Goal: Find specific page/section: Find specific page/section

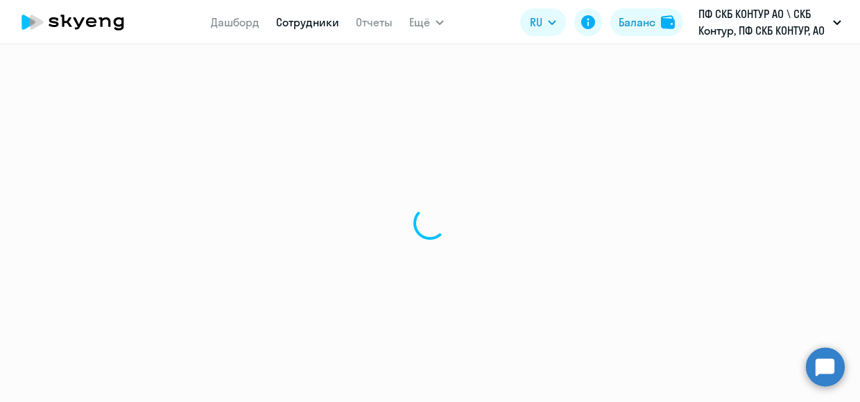
select select "30"
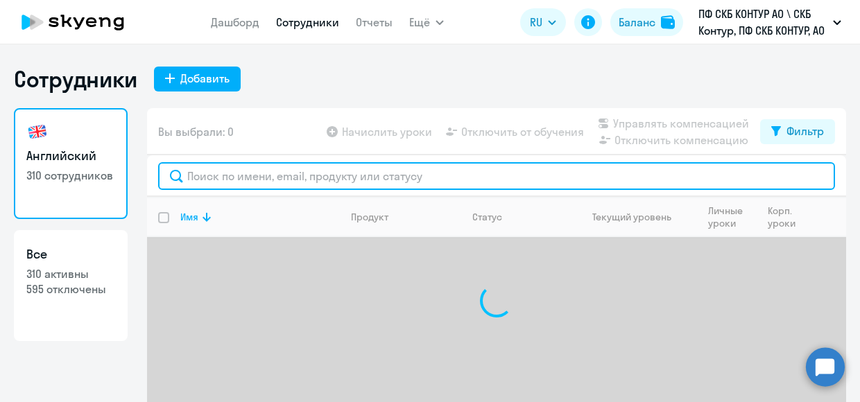
click at [269, 169] on input "text" at bounding box center [496, 176] width 677 height 28
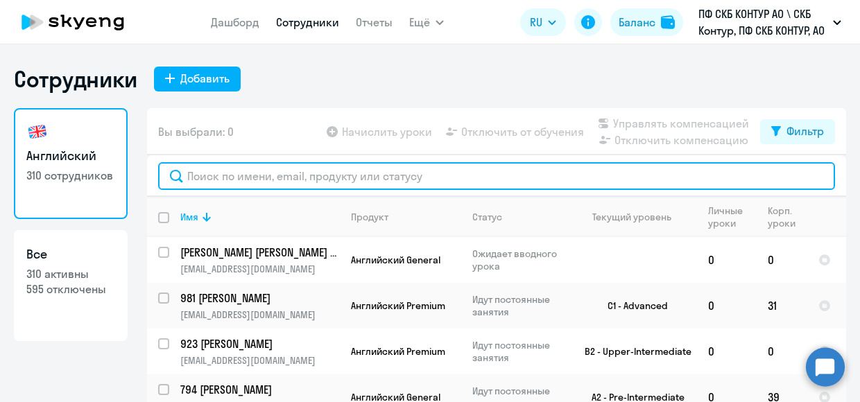
paste input "56780"
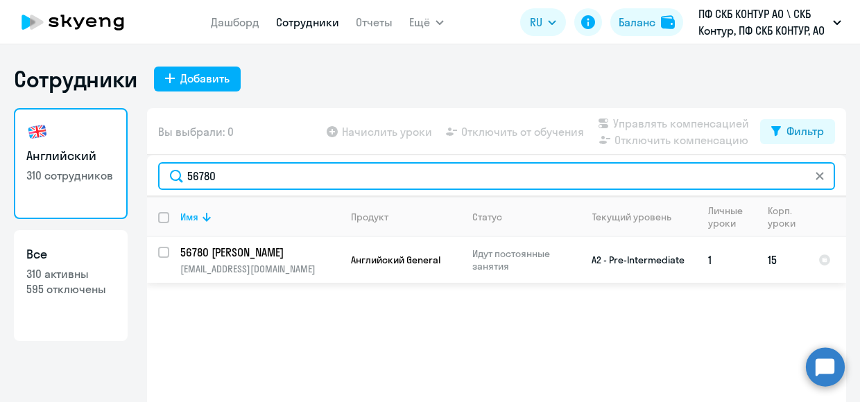
type input "56780"
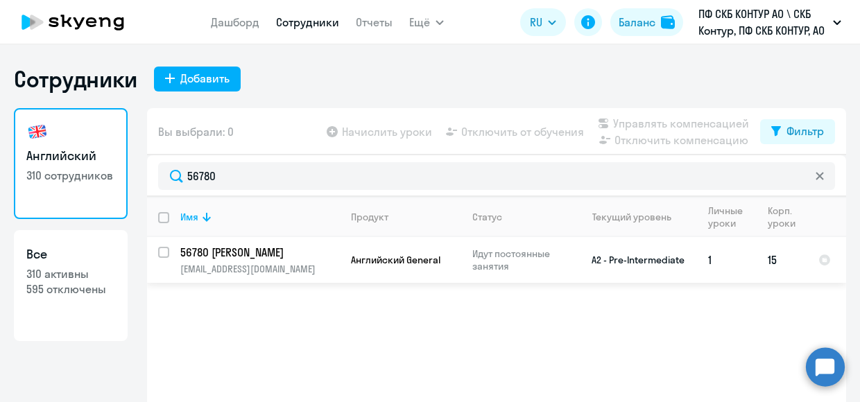
click at [270, 250] on p "56780 [PERSON_NAME]" at bounding box center [258, 252] width 157 height 15
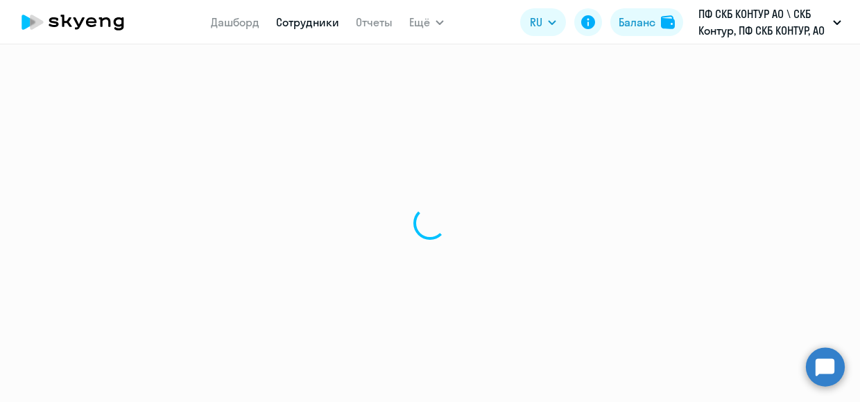
select select "english"
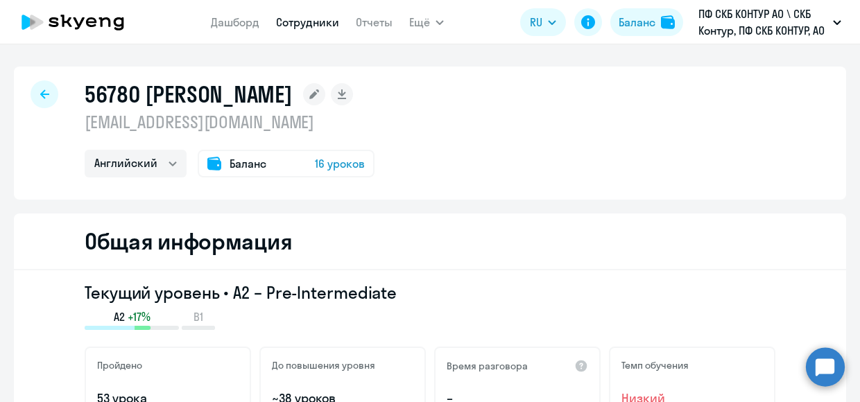
click at [323, 163] on span "16 уроков" at bounding box center [340, 163] width 50 height 17
